Goal: Check status: Check status

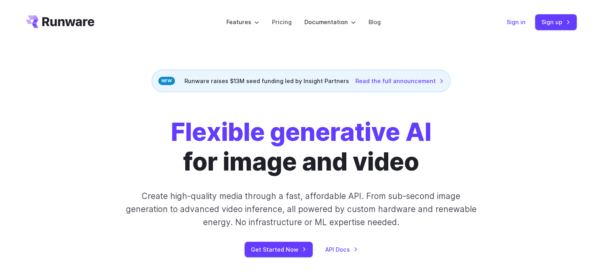
click at [516, 23] on link "Sign in" at bounding box center [516, 21] width 19 height 9
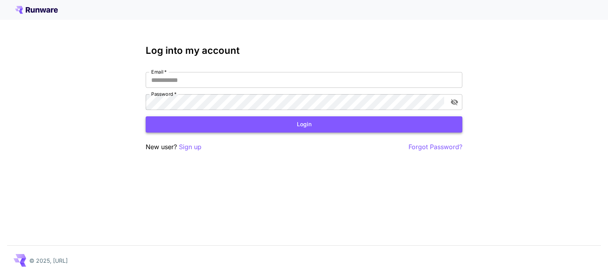
type input "**********"
click at [237, 119] on button "Login" at bounding box center [304, 124] width 317 height 16
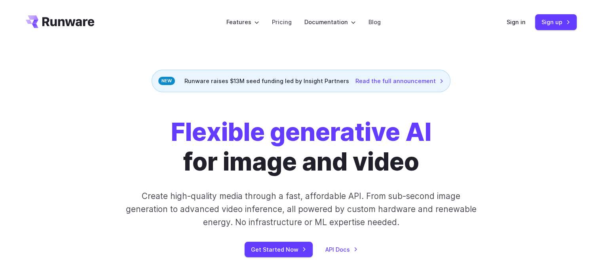
click at [511, 29] on div "Sign in Sign up" at bounding box center [542, 21] width 70 height 15
click at [515, 20] on link "Sign in" at bounding box center [516, 21] width 19 height 9
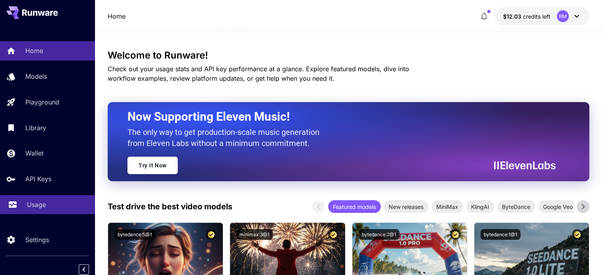
click at [56, 198] on link "Usage" at bounding box center [47, 204] width 95 height 19
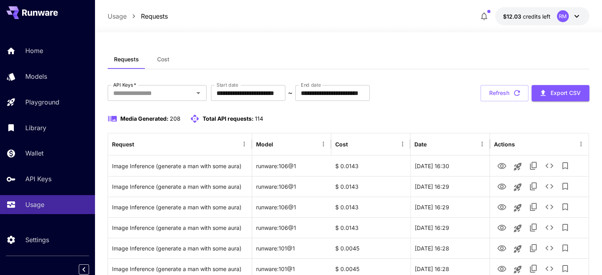
click at [450, 66] on div "Requests Cost" at bounding box center [349, 59] width 482 height 19
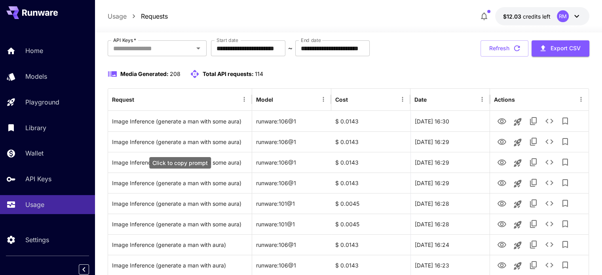
scroll to position [40, 0]
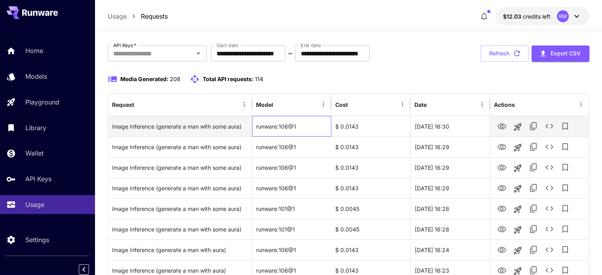
click at [269, 122] on div "runware:106@1" at bounding box center [291, 126] width 79 height 21
click at [210, 124] on div "Image Inference (generate a man with some aura)" at bounding box center [180, 126] width 136 height 20
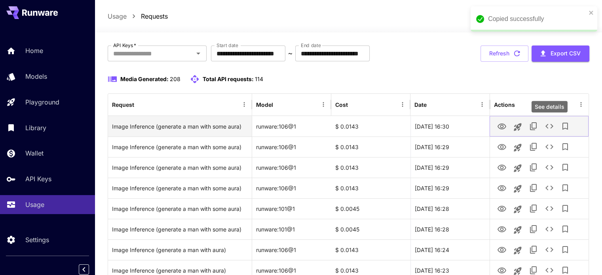
click at [549, 124] on icon "See details" at bounding box center [550, 127] width 10 height 10
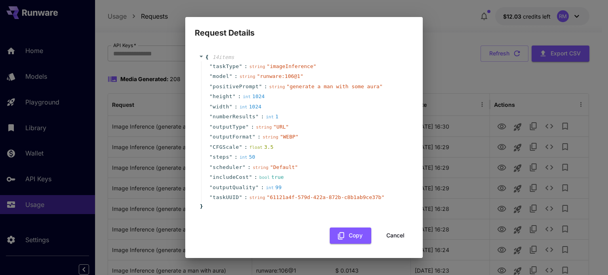
click at [447, 117] on div "Request Details { 14 item s " taskType " : string " imageInference " " model " …" at bounding box center [304, 137] width 608 height 275
click at [386, 242] on button "Cancel" at bounding box center [396, 236] width 36 height 16
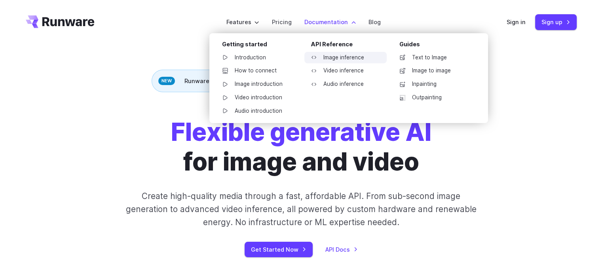
click at [361, 60] on link "Image inference" at bounding box center [346, 58] width 82 height 12
